Goal: Task Accomplishment & Management: Use online tool/utility

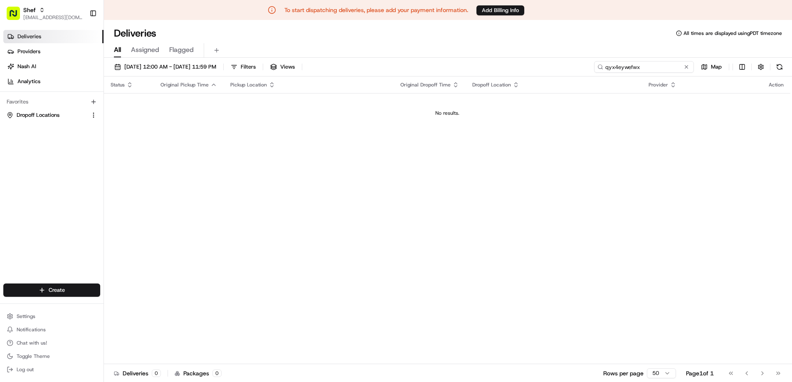
click at [668, 68] on input "qyx4eywefwx" at bounding box center [644, 67] width 100 height 12
paste input "WAFHCAyhc8J"
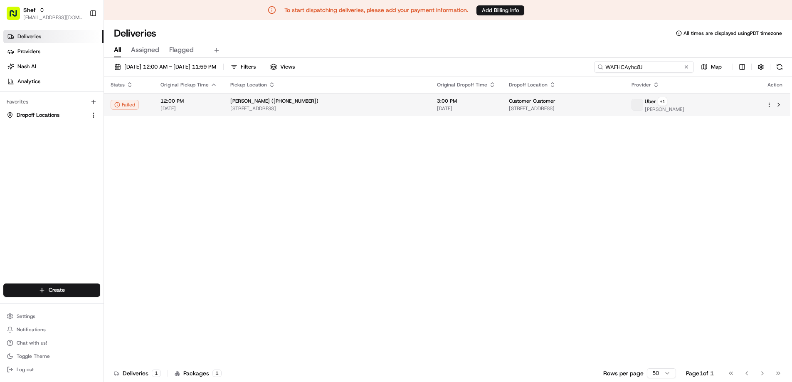
type input "WAFHCAyhc8J"
click at [186, 102] on span "12:00 PM" at bounding box center [188, 101] width 57 height 7
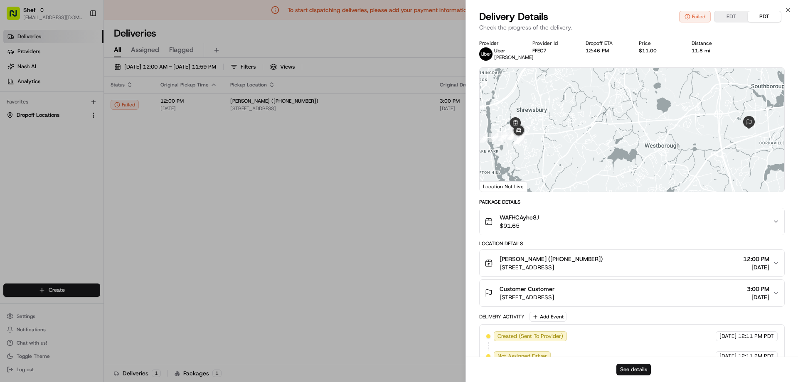
click at [643, 367] on button "See details" at bounding box center [633, 370] width 34 height 12
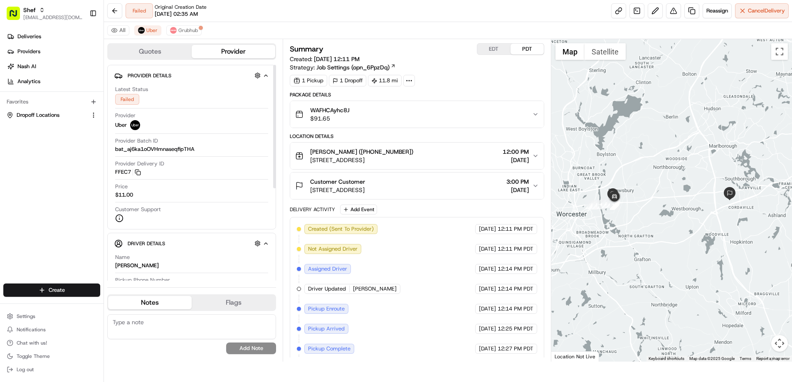
click at [215, 189] on div "Price $11.00" at bounding box center [191, 191] width 153 height 16
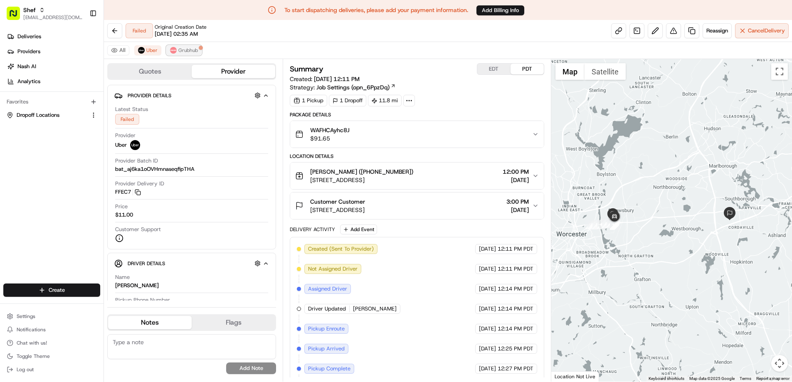
click at [188, 52] on span "Grubhub" at bounding box center [188, 50] width 20 height 7
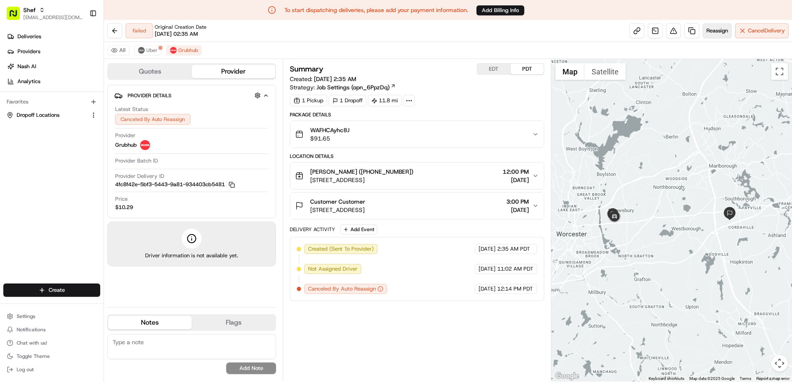
click at [715, 32] on span "Reassign" at bounding box center [717, 30] width 22 height 7
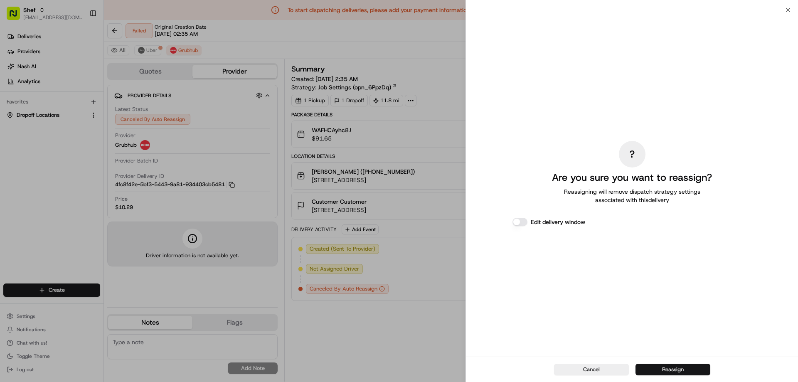
click at [675, 372] on button "Reassign" at bounding box center [673, 370] width 75 height 12
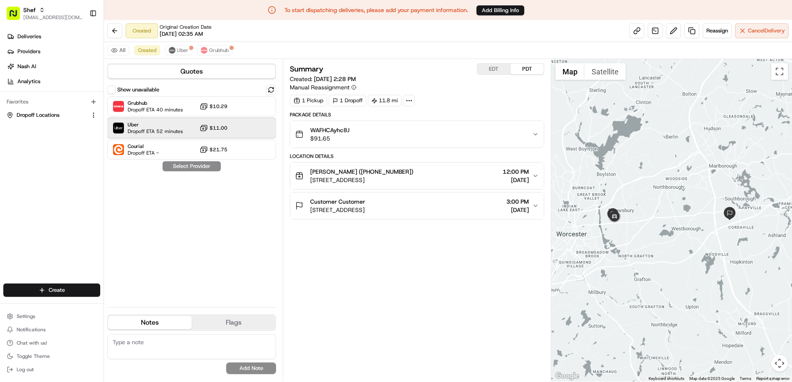
click at [151, 126] on span "Uber" at bounding box center [155, 124] width 55 height 7
click at [190, 165] on button "Assign Provider" at bounding box center [191, 166] width 59 height 10
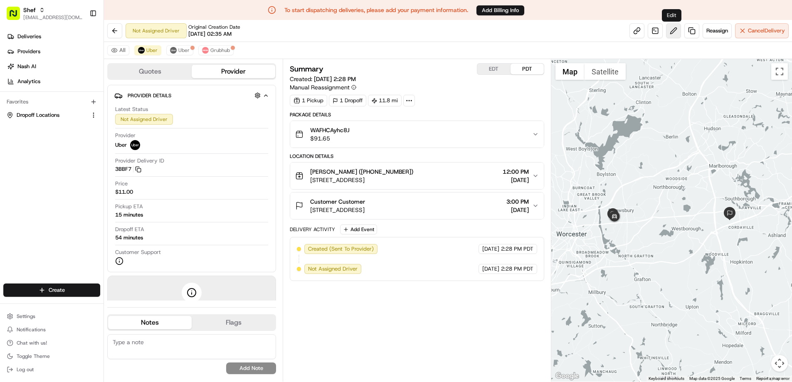
click at [668, 34] on button at bounding box center [673, 30] width 15 height 15
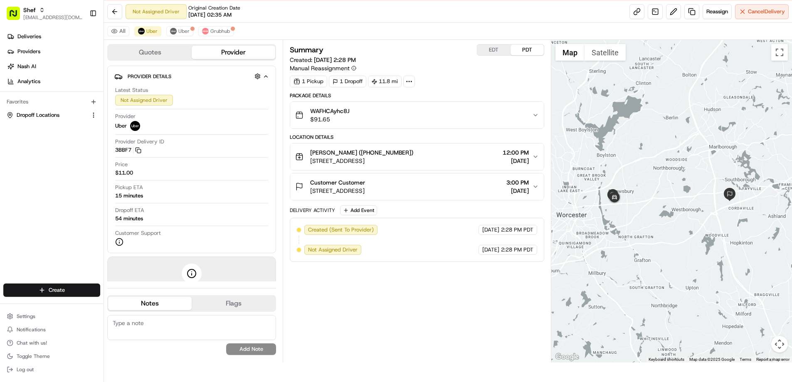
scroll to position [20, 0]
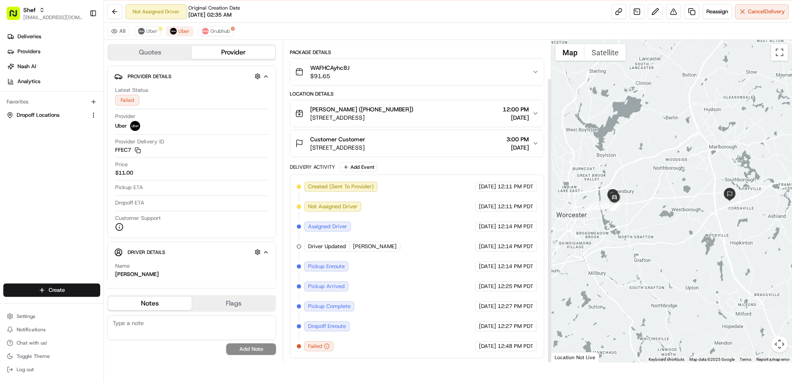
scroll to position [20, 0]
click at [148, 32] on span "Uber" at bounding box center [151, 30] width 11 height 7
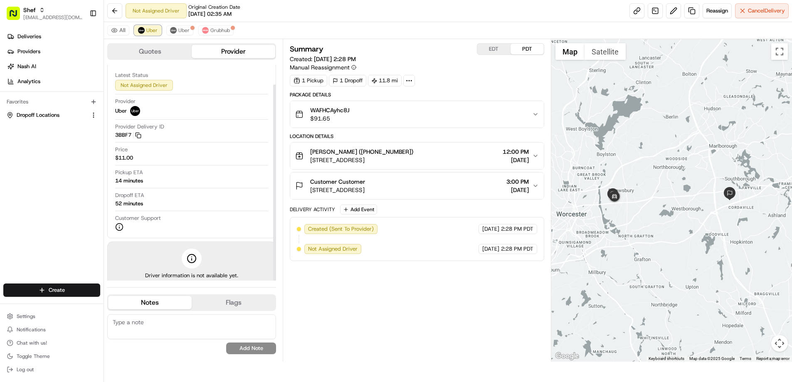
scroll to position [22, 0]
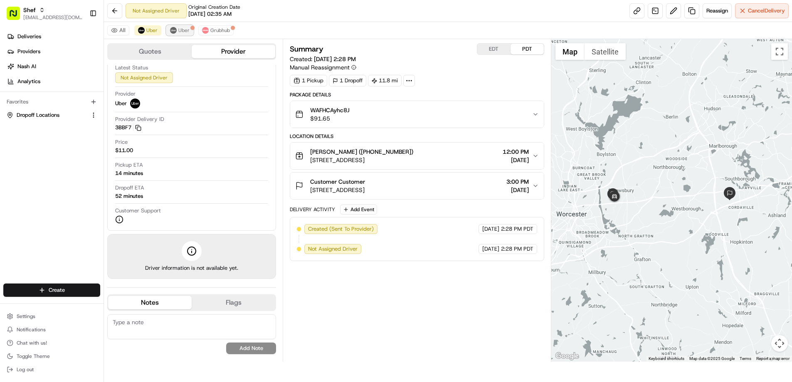
click at [179, 31] on span "Uber" at bounding box center [183, 30] width 11 height 7
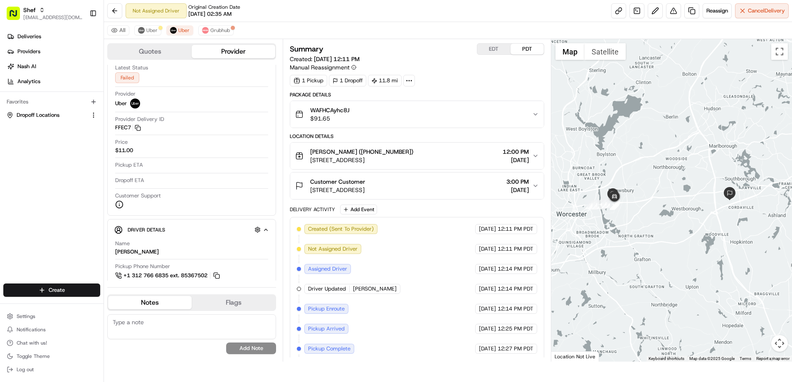
click at [162, 32] on div "All Uber Uber Grubhub" at bounding box center [448, 30] width 688 height 17
click at [151, 30] on span "Uber" at bounding box center [151, 30] width 11 height 7
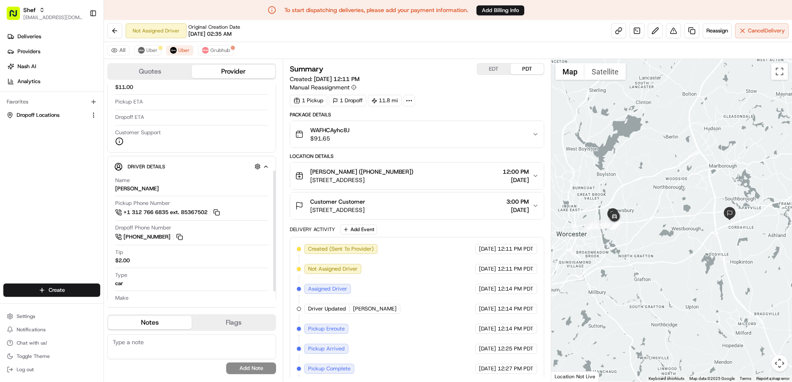
scroll to position [169, 0]
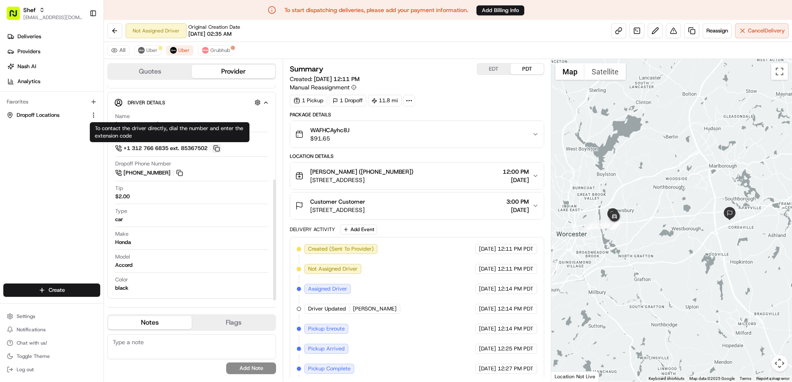
click at [220, 149] on button at bounding box center [216, 148] width 9 height 9
click at [220, 145] on button at bounding box center [216, 148] width 9 height 9
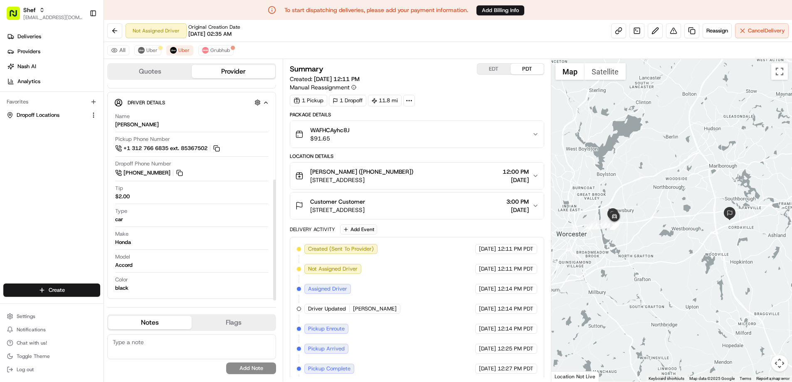
click at [181, 162] on div "Dropoff Phone Number +1 774 366 2554" at bounding box center [191, 168] width 153 height 17
click at [121, 143] on div "Pickup Phone Number +1 312 766 6835 ext. 85367502" at bounding box center [191, 144] width 153 height 17
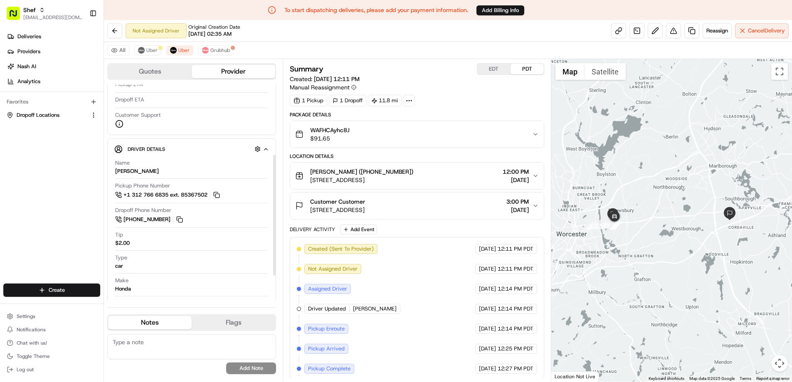
scroll to position [125, 0]
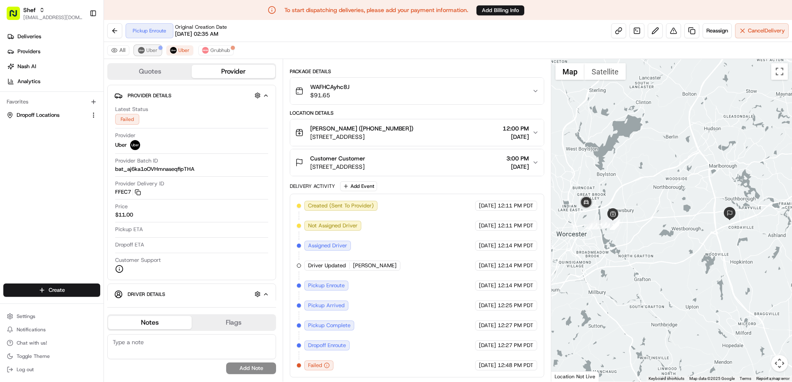
click at [148, 49] on span "Uber" at bounding box center [151, 50] width 11 height 7
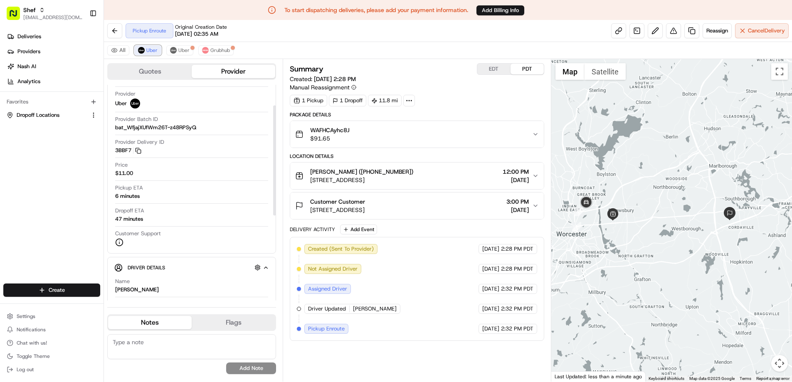
scroll to position [40, 0]
